Goal: Check status: Check status

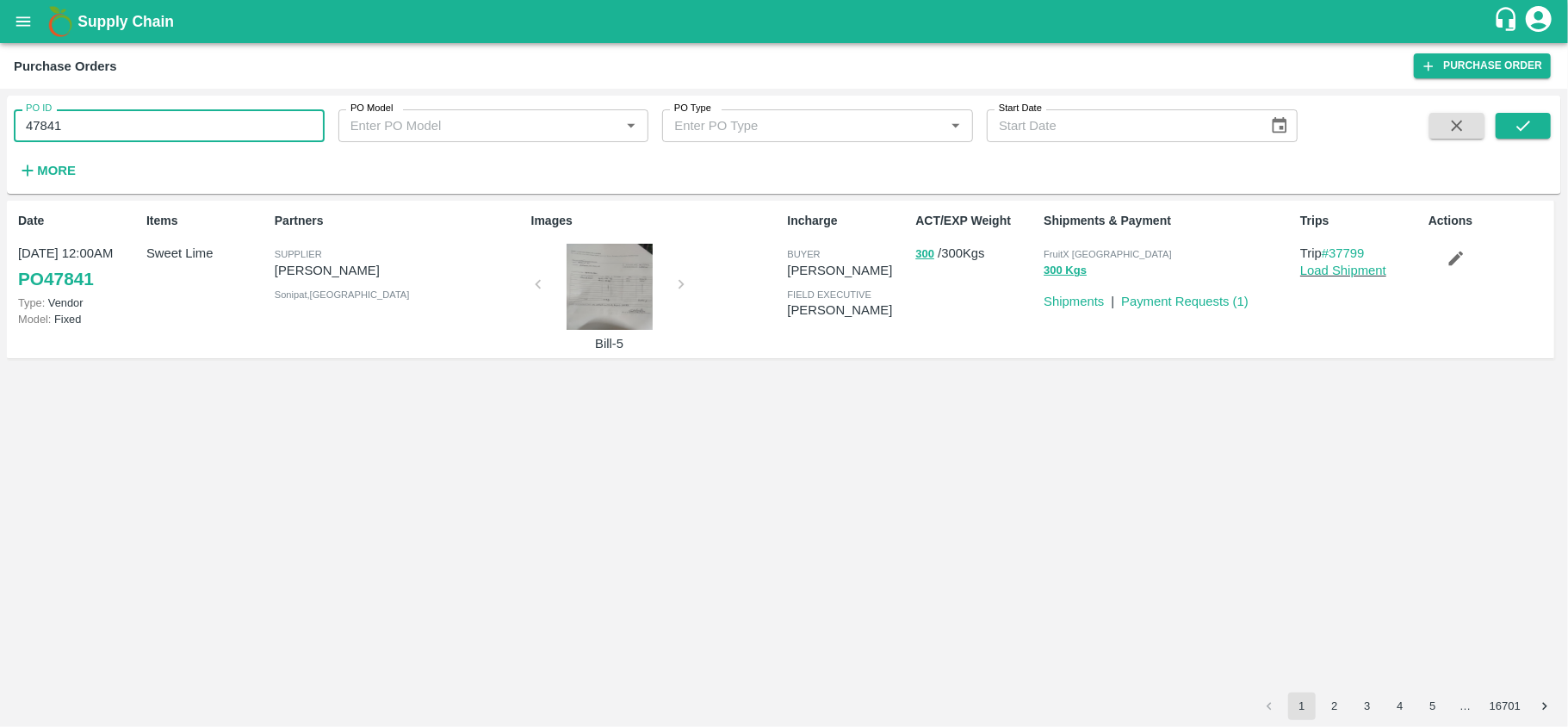
click at [133, 112] on input "47841" at bounding box center [169, 125] width 310 height 32
type input "155793"
click at [1536, 128] on button "submit" at bounding box center [1523, 126] width 55 height 26
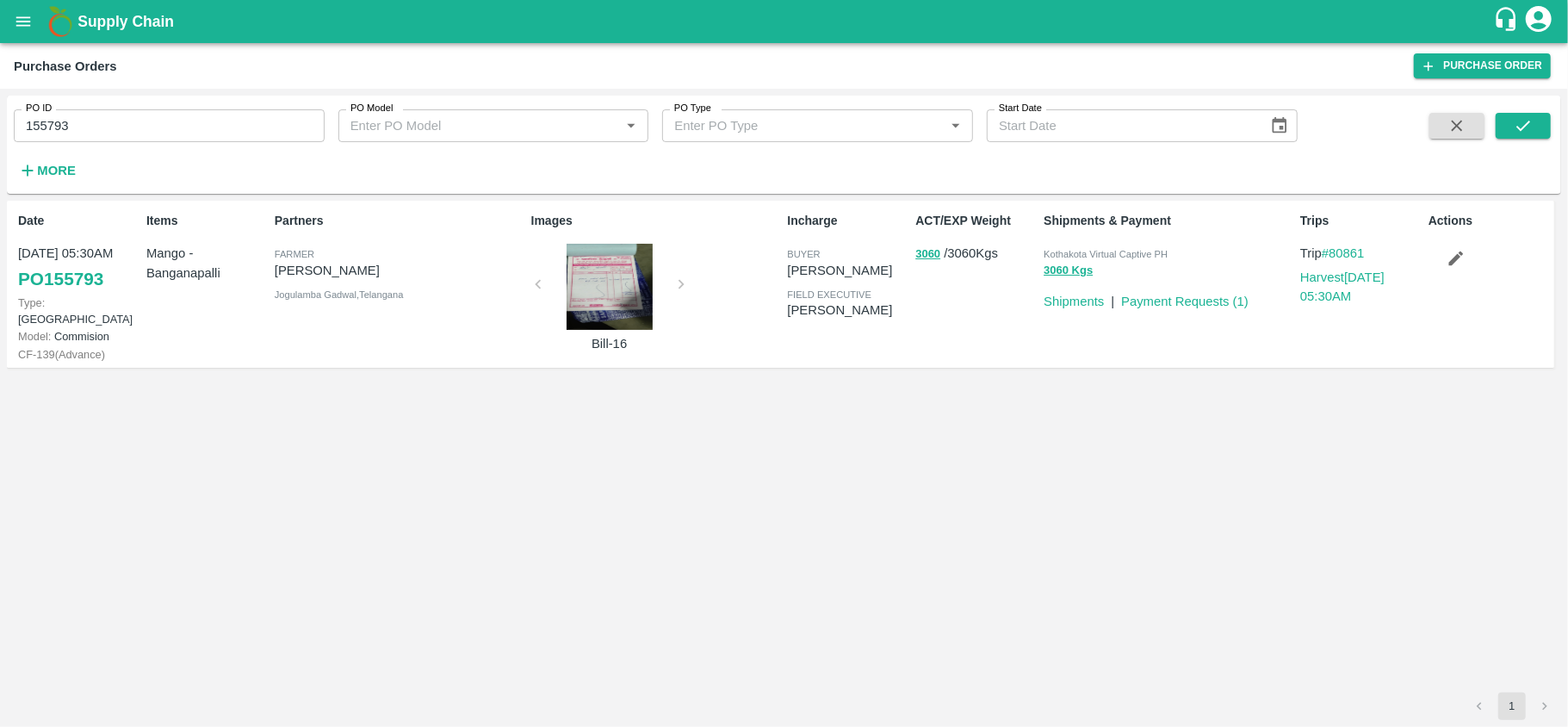
click at [616, 293] on div at bounding box center [609, 287] width 129 height 86
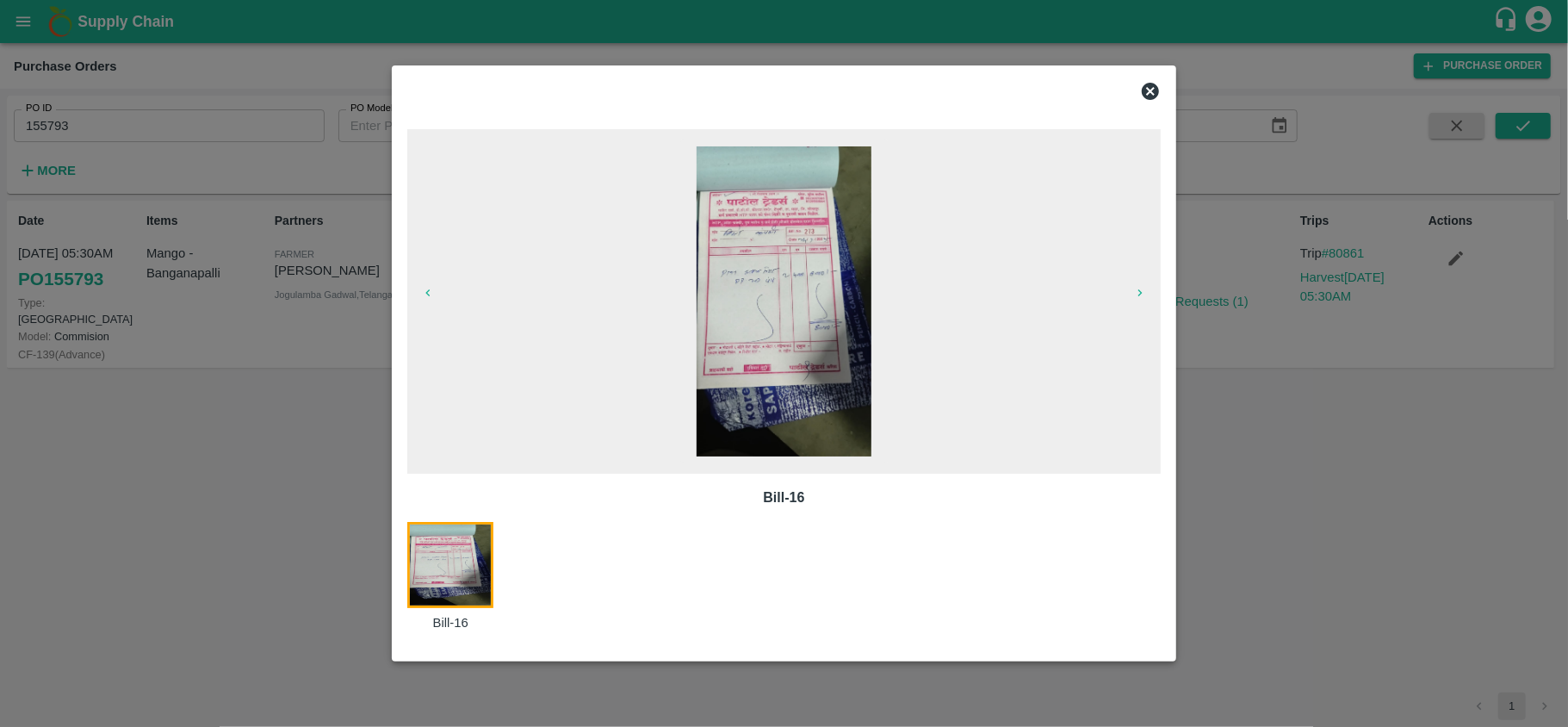
click at [1148, 93] on icon at bounding box center [1150, 91] width 20 height 20
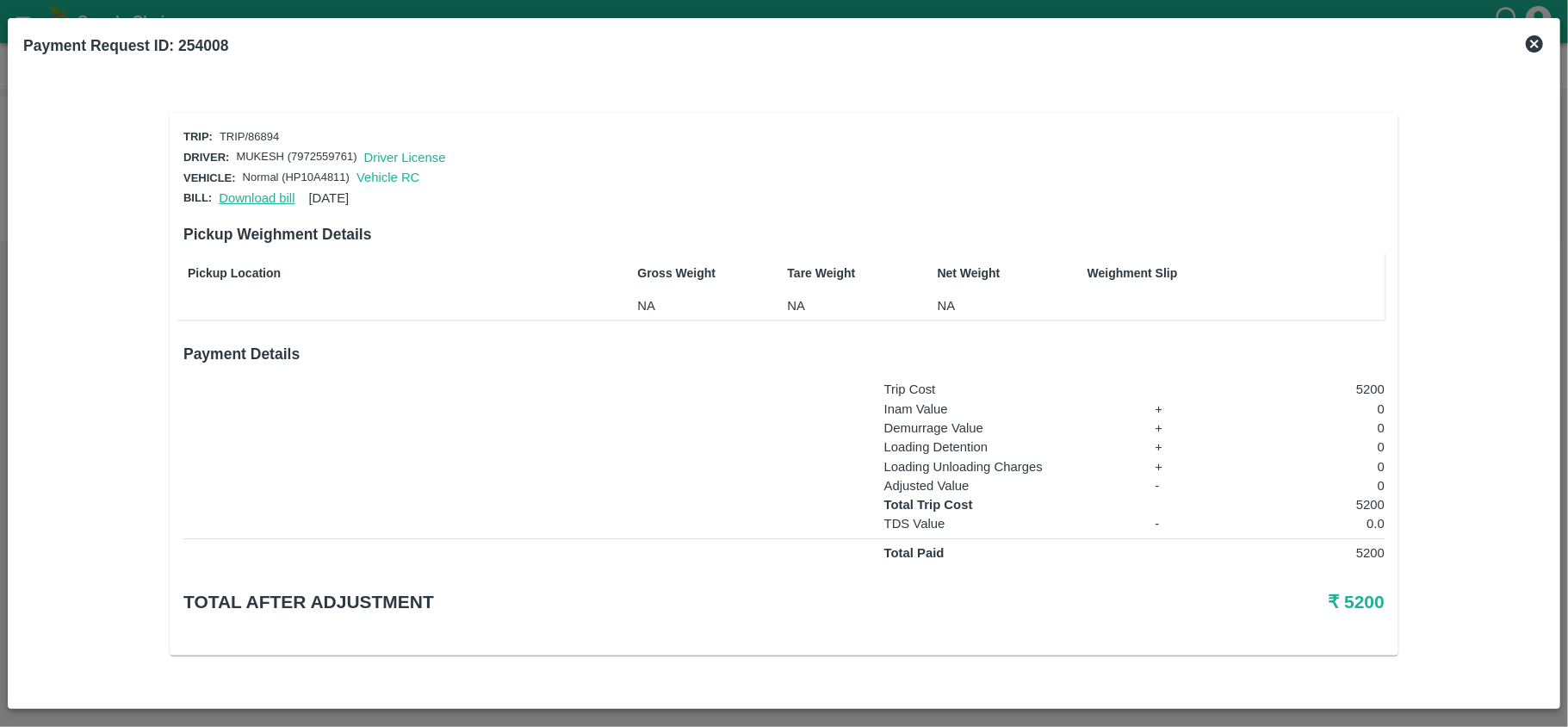
click at [241, 195] on link "Download bill" at bounding box center [257, 198] width 76 height 14
